Goal: Information Seeking & Learning: Compare options

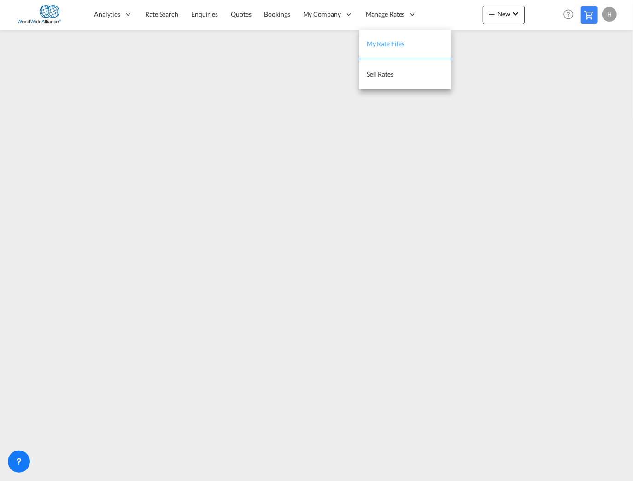
click at [382, 44] on span "My Rate Files" at bounding box center [386, 44] width 38 height 8
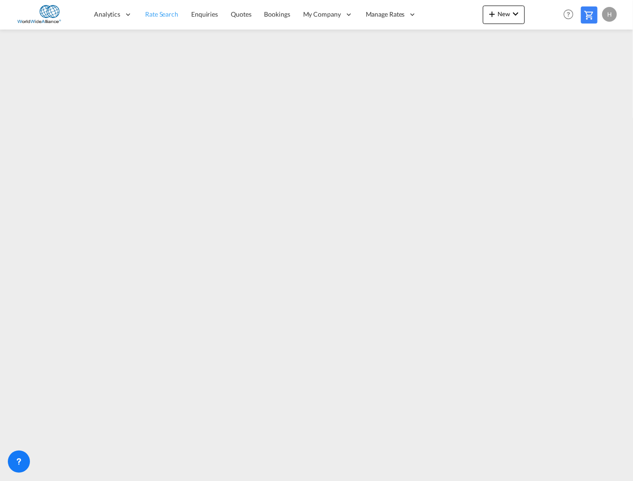
click at [167, 12] on span "Rate Search" at bounding box center [161, 14] width 33 height 8
click at [166, 13] on span "Rate Search" at bounding box center [161, 14] width 33 height 8
click at [163, 13] on span "Rate Search" at bounding box center [162, 14] width 34 height 8
click at [159, 11] on span "Rate Search" at bounding box center [162, 14] width 34 height 8
click at [159, 13] on span "Rate Search" at bounding box center [162, 14] width 34 height 8
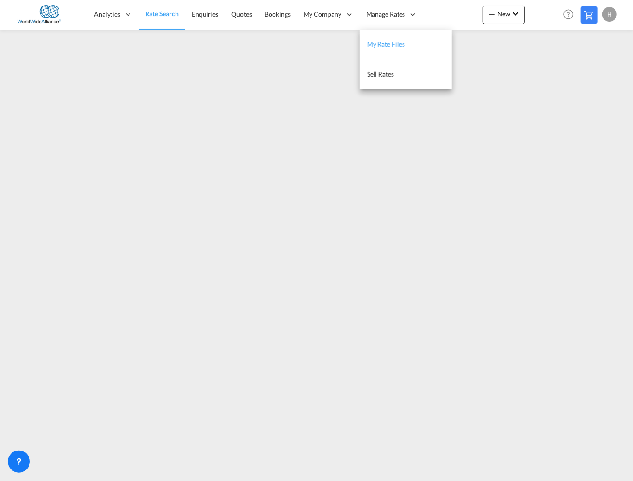
click at [388, 40] on span "My Rate Files" at bounding box center [386, 44] width 38 height 8
